Goal: Navigation & Orientation: Find specific page/section

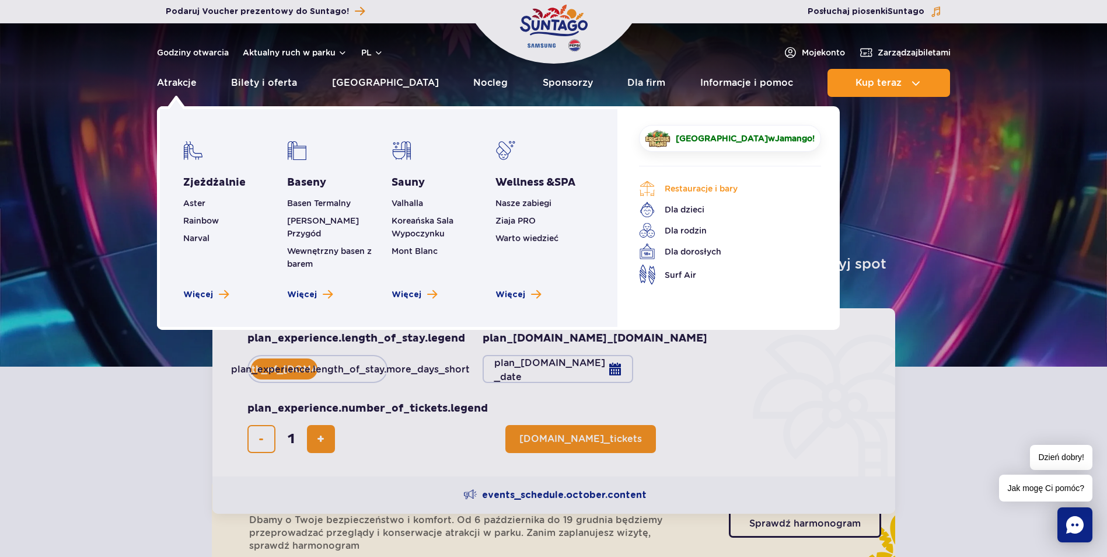
click at [729, 188] on link "Restauracje i bary" at bounding box center [721, 188] width 165 height 16
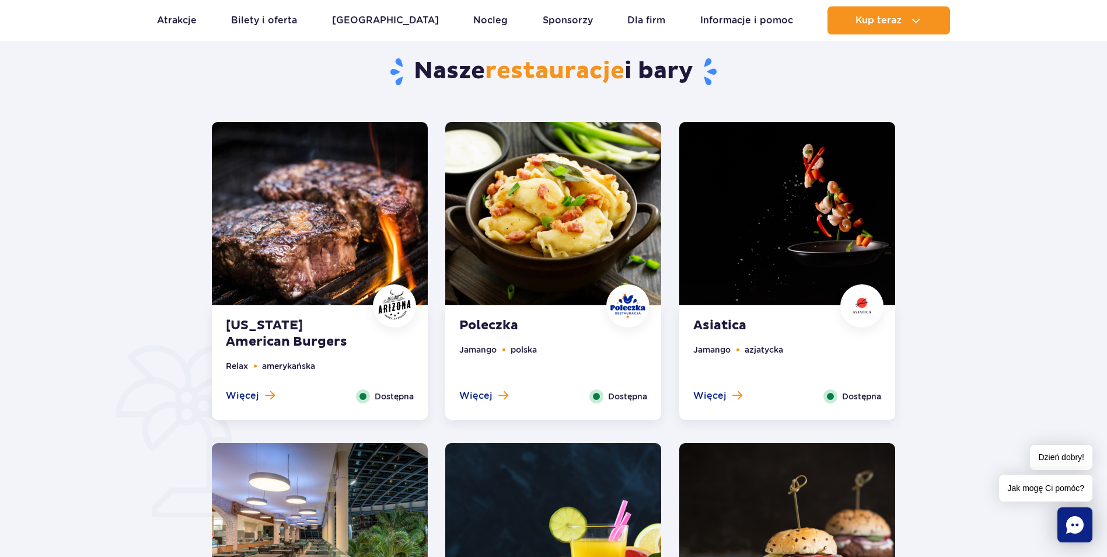
scroll to position [525, 0]
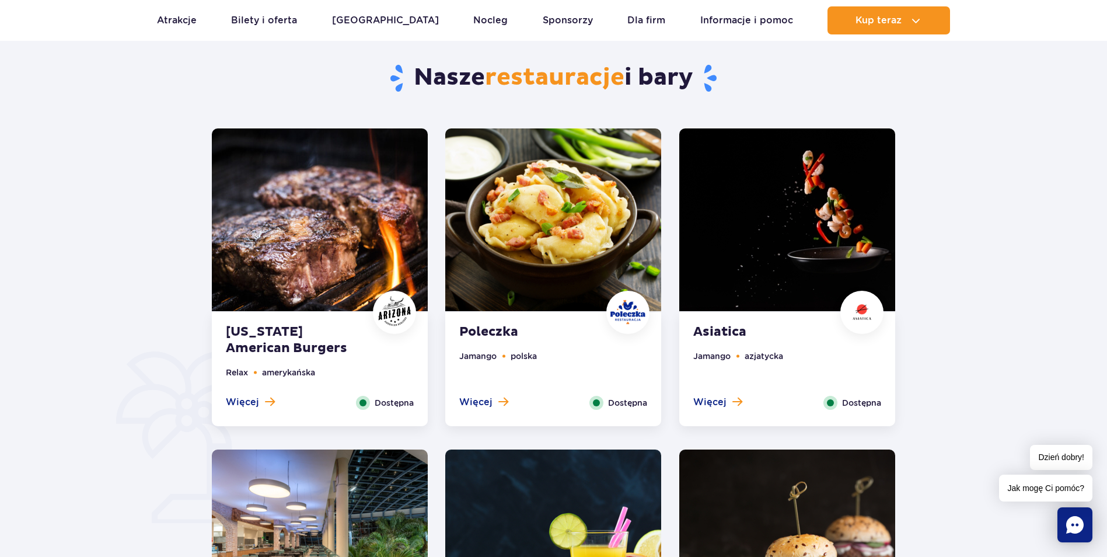
click at [801, 240] on img at bounding box center [787, 219] width 216 height 183
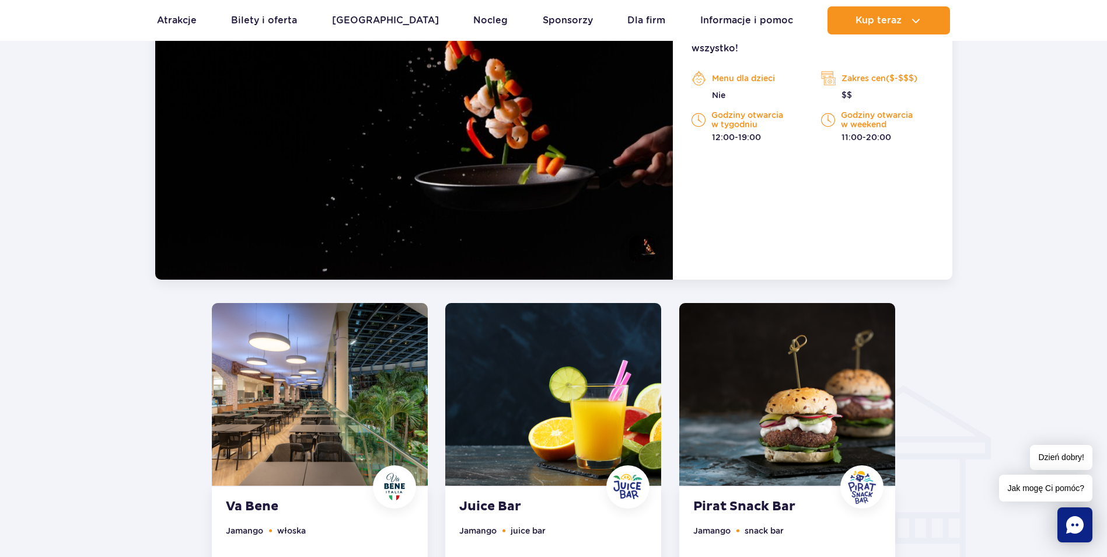
scroll to position [1141, 0]
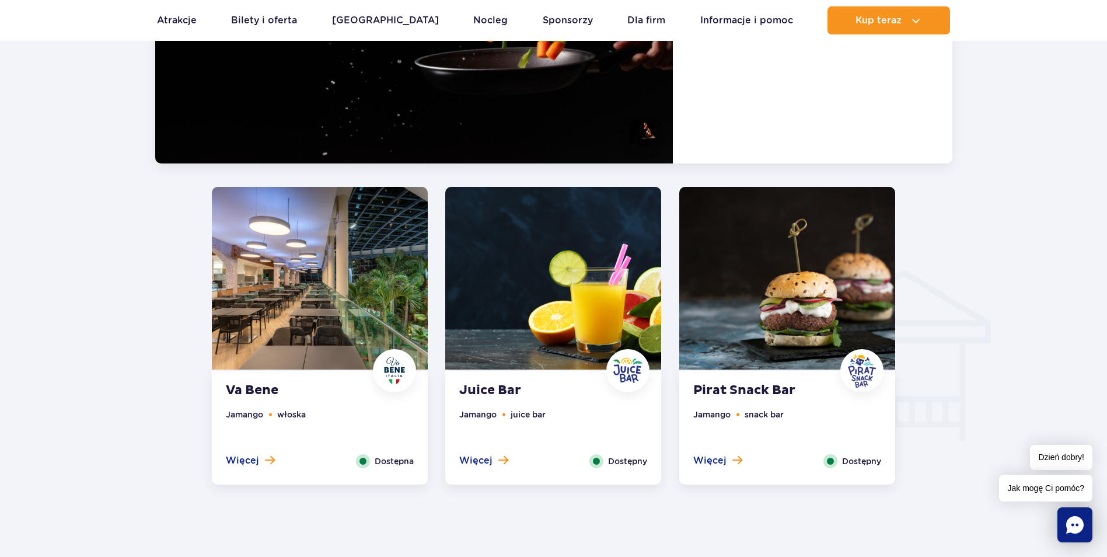
click at [313, 301] on img at bounding box center [320, 278] width 216 height 183
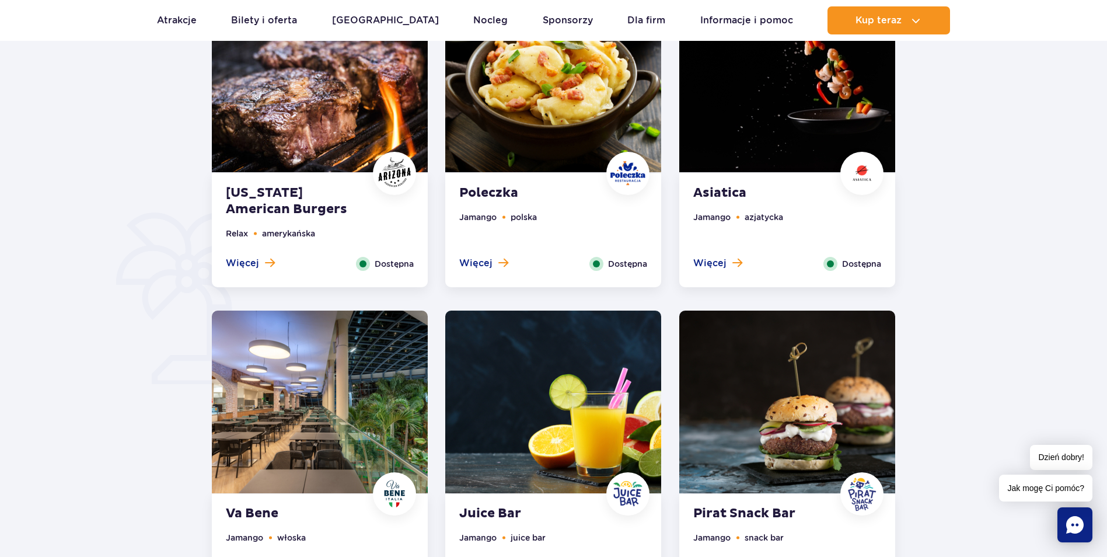
scroll to position [645, 0]
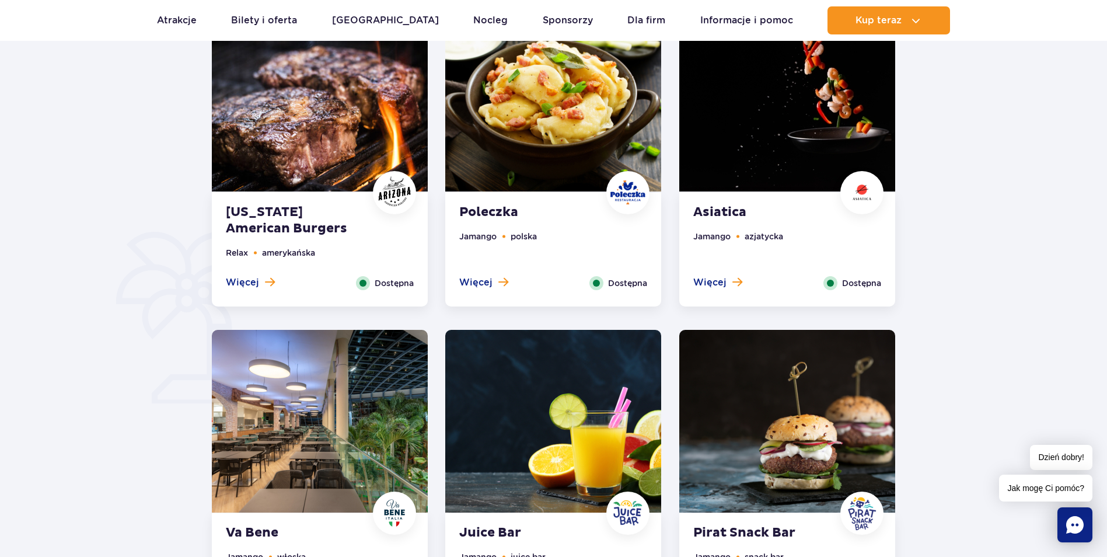
click at [559, 104] on img at bounding box center [553, 100] width 216 height 183
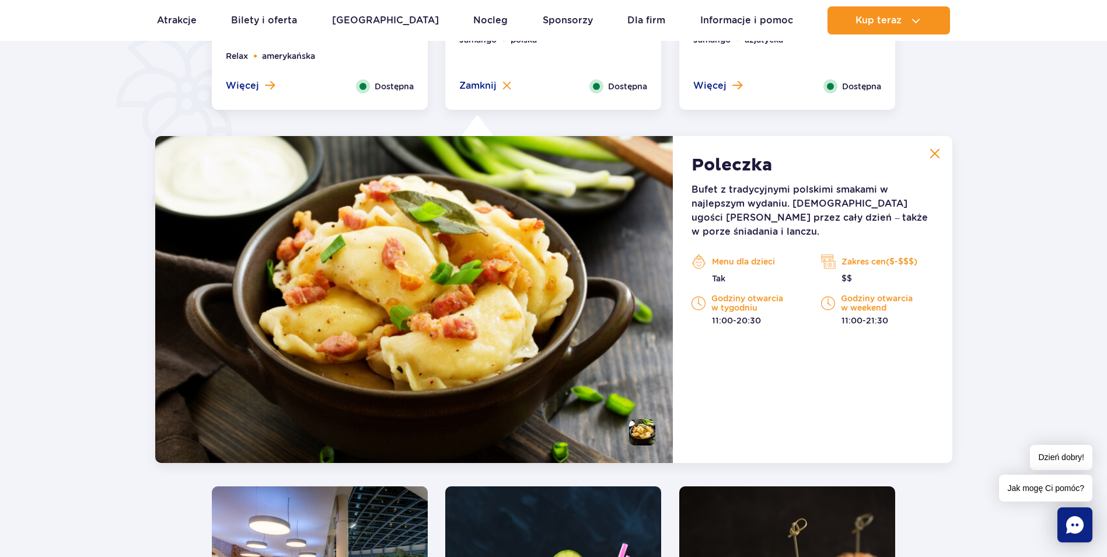
scroll to position [525, 0]
